Goal: Browse casually: Explore the website without a specific task or goal

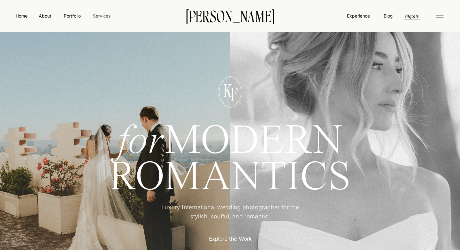
click at [107, 17] on nav "Services" at bounding box center [101, 16] width 18 height 7
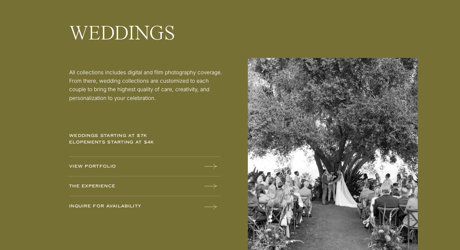
scroll to position [783, 0]
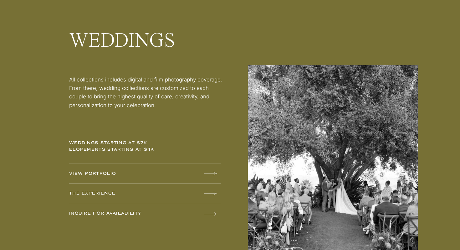
click at [133, 170] on p "VIEW PORTFOLIO" at bounding box center [118, 173] width 98 height 7
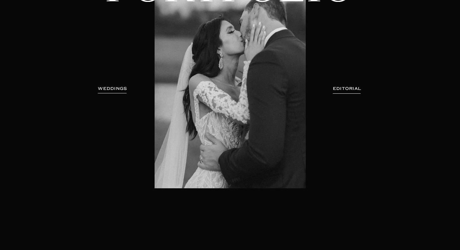
scroll to position [91, 0]
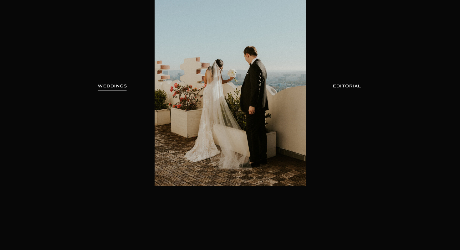
click at [105, 87] on h3 "WEDDINGS" at bounding box center [112, 86] width 39 height 6
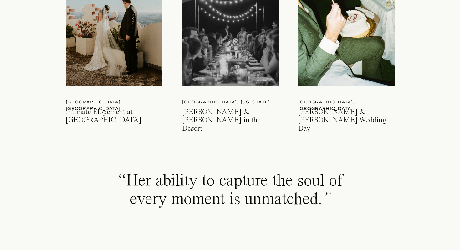
scroll to position [989, 0]
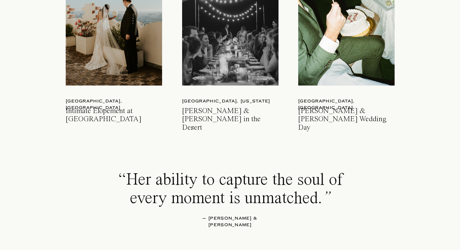
click at [323, 115] on h3 "[PERSON_NAME] & [PERSON_NAME] Wedding Day" at bounding box center [347, 115] width 98 height 16
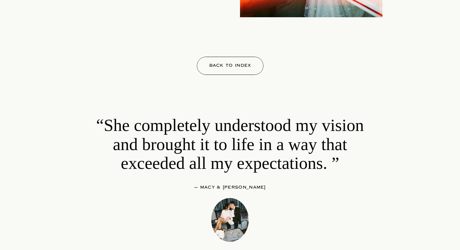
scroll to position [13833, 0]
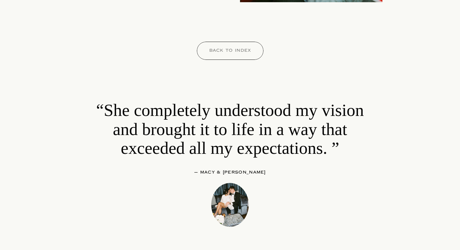
click at [235, 53] on p "Back to index" at bounding box center [230, 51] width 61 height 9
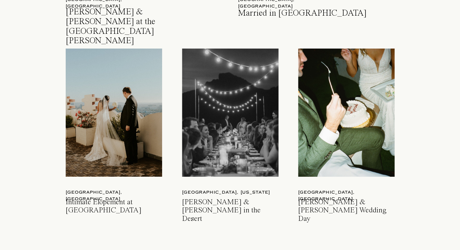
scroll to position [899, 0]
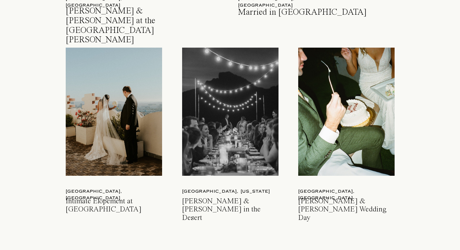
click at [96, 200] on h3 "Intimate Elopement at Sunset Tower Hotel" at bounding box center [115, 205] width 98 height 16
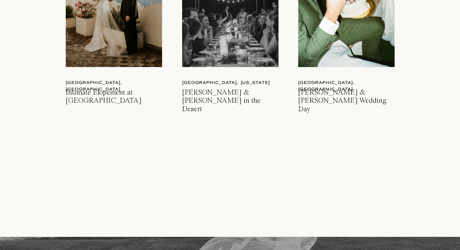
scroll to position [1009, 0]
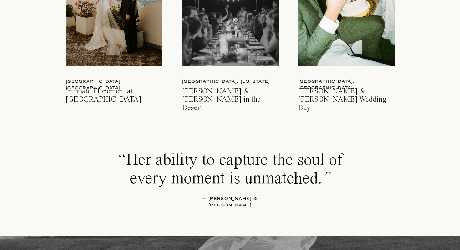
click at [226, 84] on p "Phoenix, Arizona" at bounding box center [232, 81] width 100 height 7
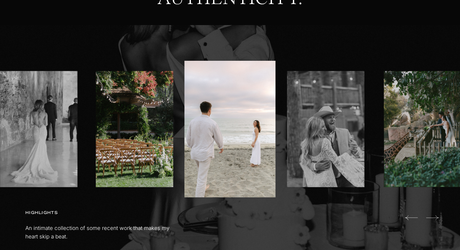
scroll to position [362, 0]
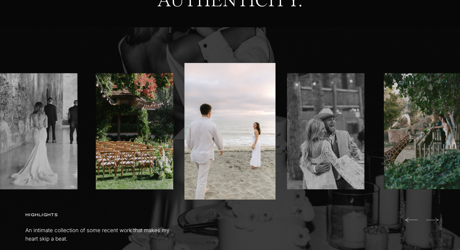
click at [141, 146] on img at bounding box center [134, 131] width 77 height 116
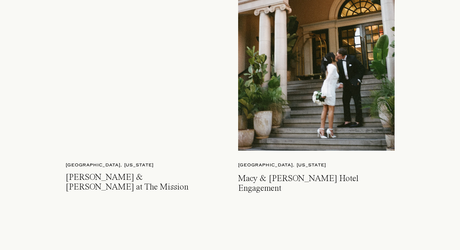
scroll to position [1546, 0]
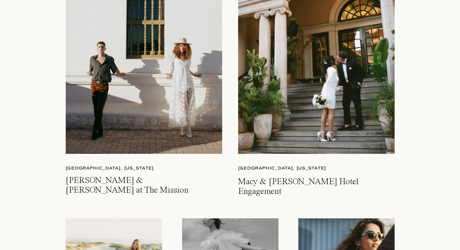
click at [259, 184] on h3 "Macy & Charles Hotel Engagement" at bounding box center [312, 185] width 149 height 16
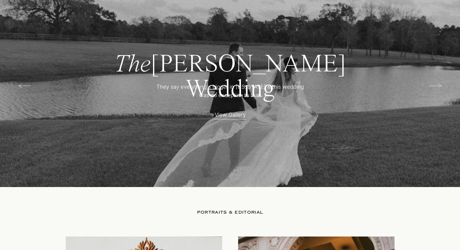
scroll to position [1254, 0]
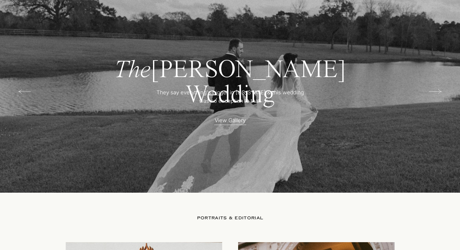
click at [225, 121] on p "View Gallery" at bounding box center [230, 119] width 55 height 7
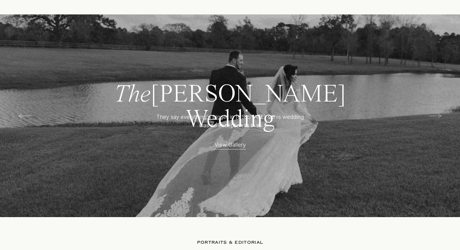
scroll to position [1228, 0]
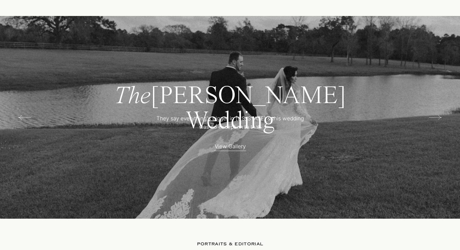
click at [437, 119] on icon at bounding box center [435, 117] width 13 height 13
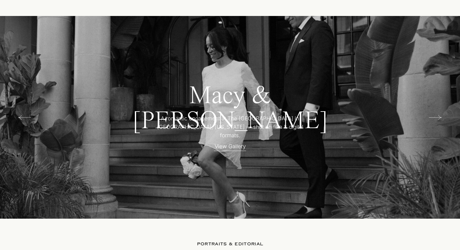
click at [437, 119] on icon at bounding box center [435, 117] width 13 height 13
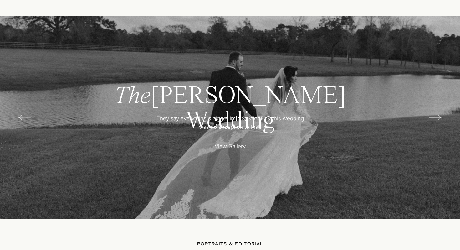
click at [437, 119] on icon at bounding box center [435, 117] width 13 height 13
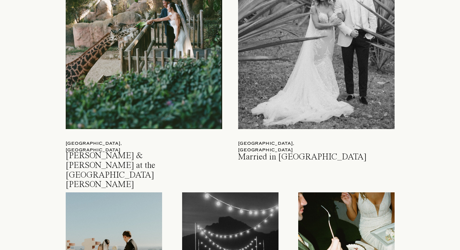
scroll to position [746, 0]
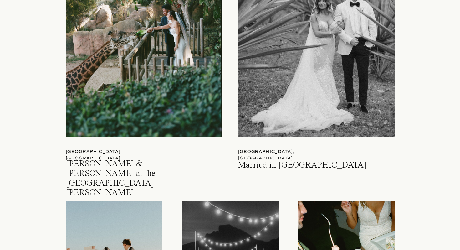
click at [295, 115] on div at bounding box center [316, 34] width 156 height 205
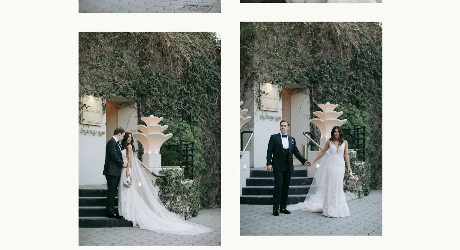
scroll to position [3521, 0]
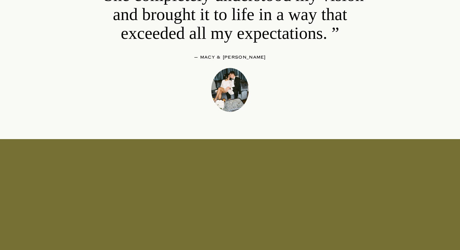
scroll to position [6901, 0]
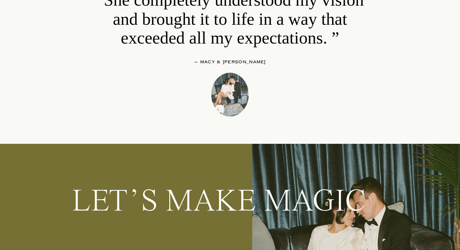
scroll to position [6507, 0]
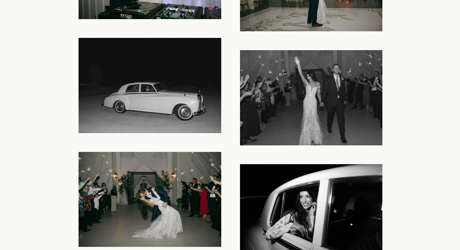
scroll to position [8228, 0]
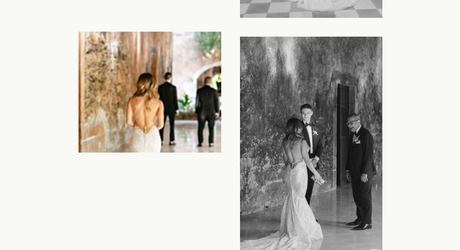
scroll to position [2944, 0]
